Goal: Information Seeking & Learning: Check status

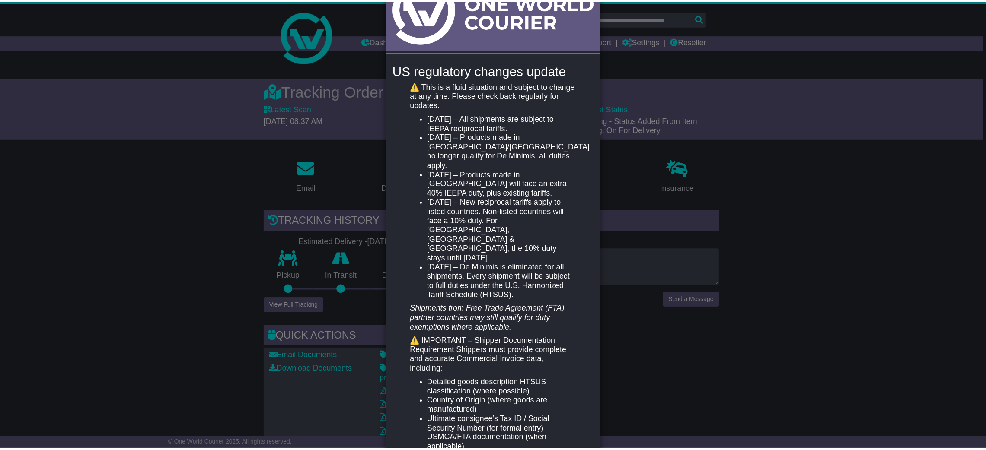
scroll to position [89, 0]
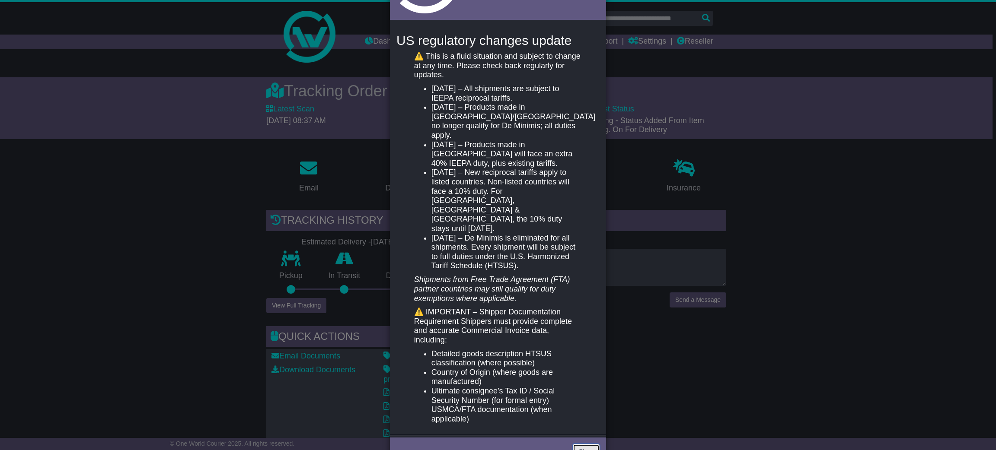
click at [587, 444] on link "Close" at bounding box center [586, 451] width 27 height 15
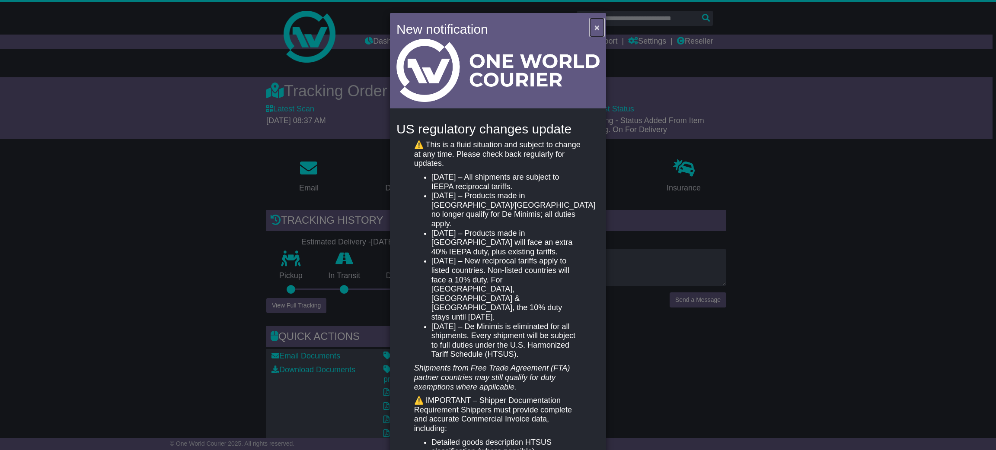
click at [594, 25] on span "×" at bounding box center [596, 27] width 5 height 10
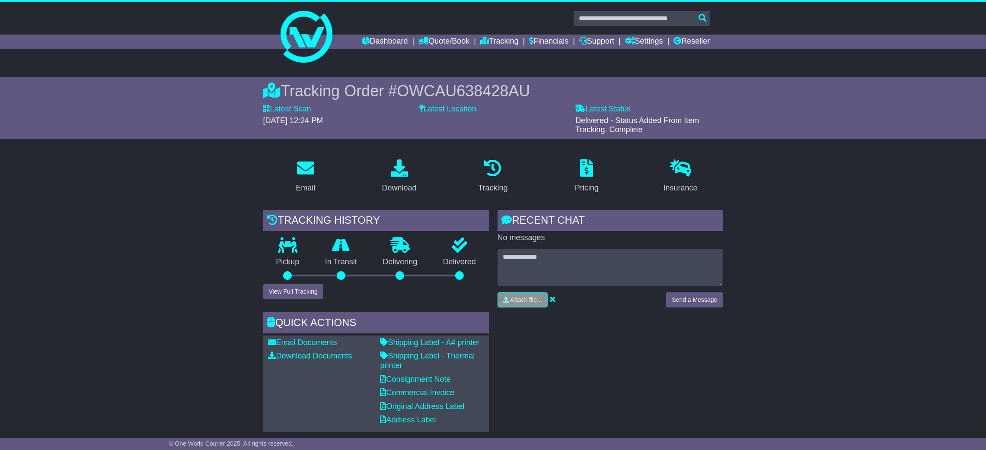
click at [309, 284] on div "Pickup" at bounding box center [287, 261] width 49 height 47
click at [309, 288] on button "View Full Tracking" at bounding box center [293, 291] width 60 height 15
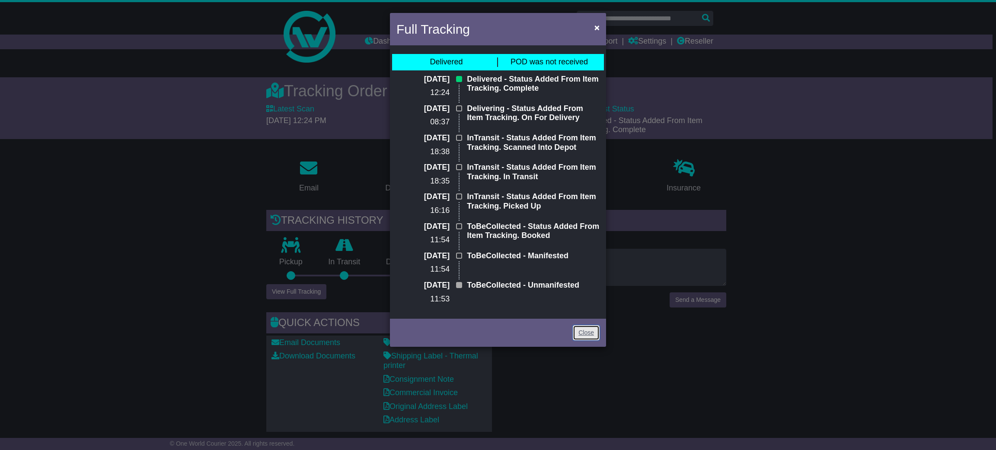
click at [587, 336] on link "Close" at bounding box center [586, 332] width 27 height 15
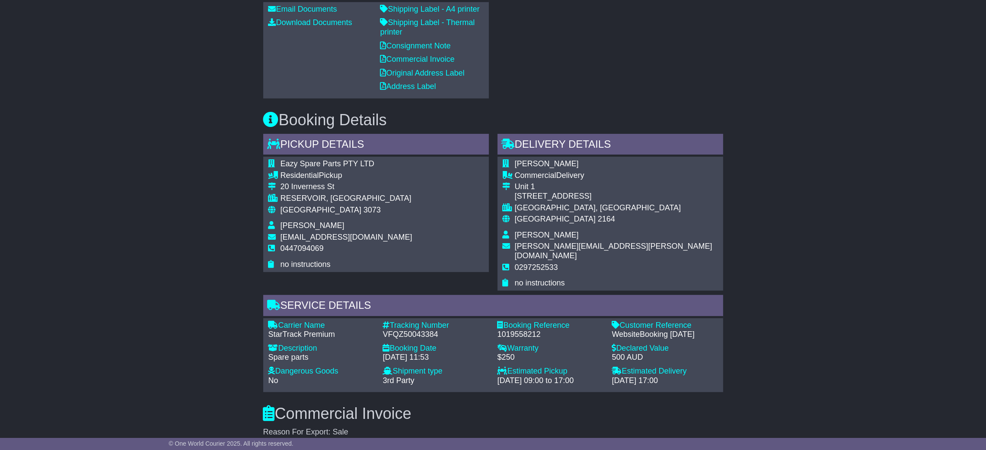
scroll to position [397, 0]
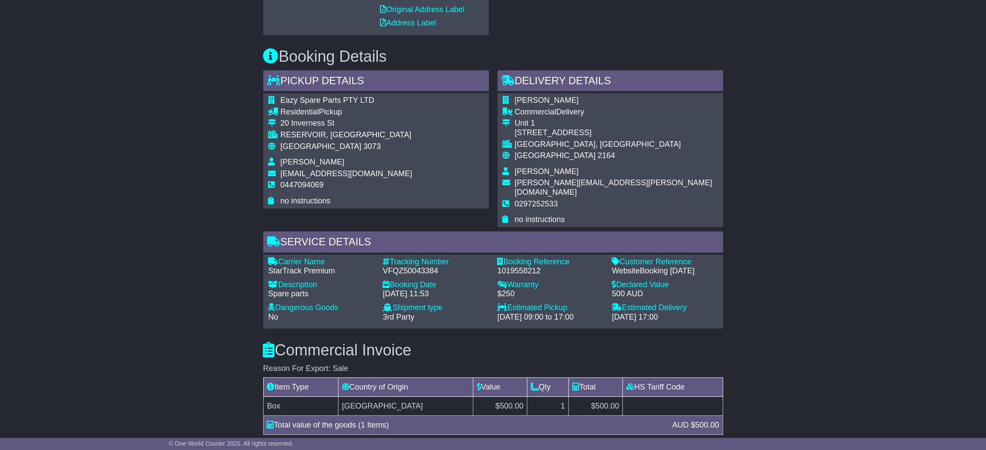
click at [408, 267] on div "VFQZ50043384" at bounding box center [436, 272] width 106 height 10
copy div "VFQZ50043384"
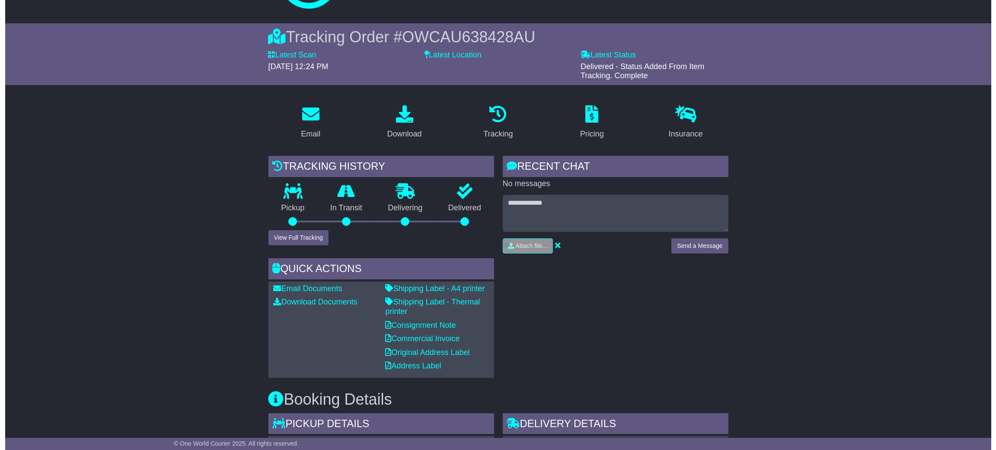
scroll to position [0, 0]
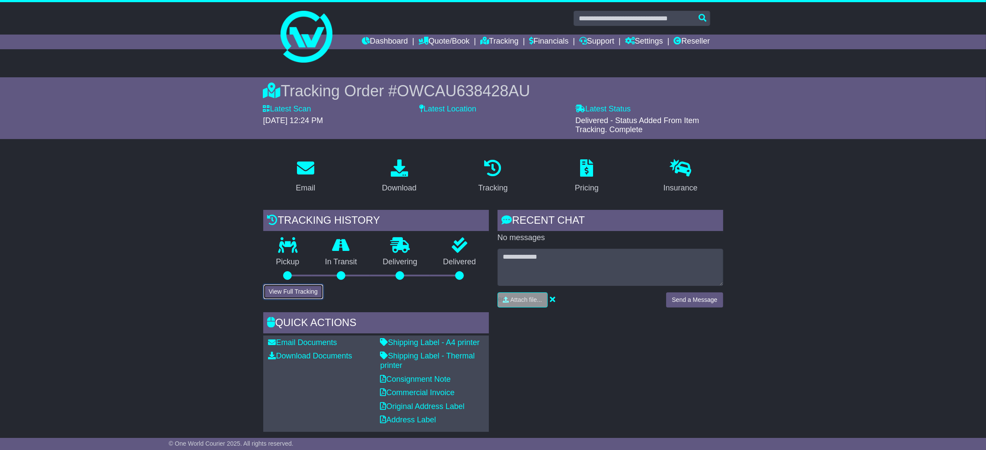
click at [309, 285] on button "View Full Tracking" at bounding box center [293, 291] width 60 height 15
